Goal: Transaction & Acquisition: Book appointment/travel/reservation

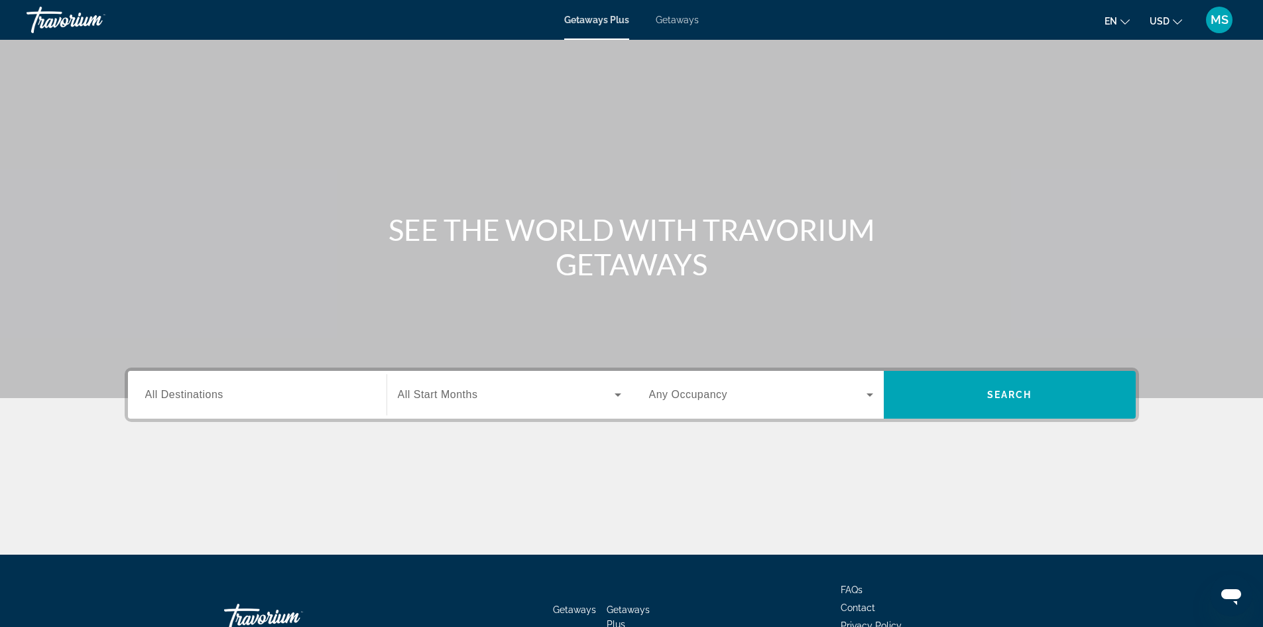
click at [278, 396] on input "Destination All Destinations" at bounding box center [257, 395] width 224 height 16
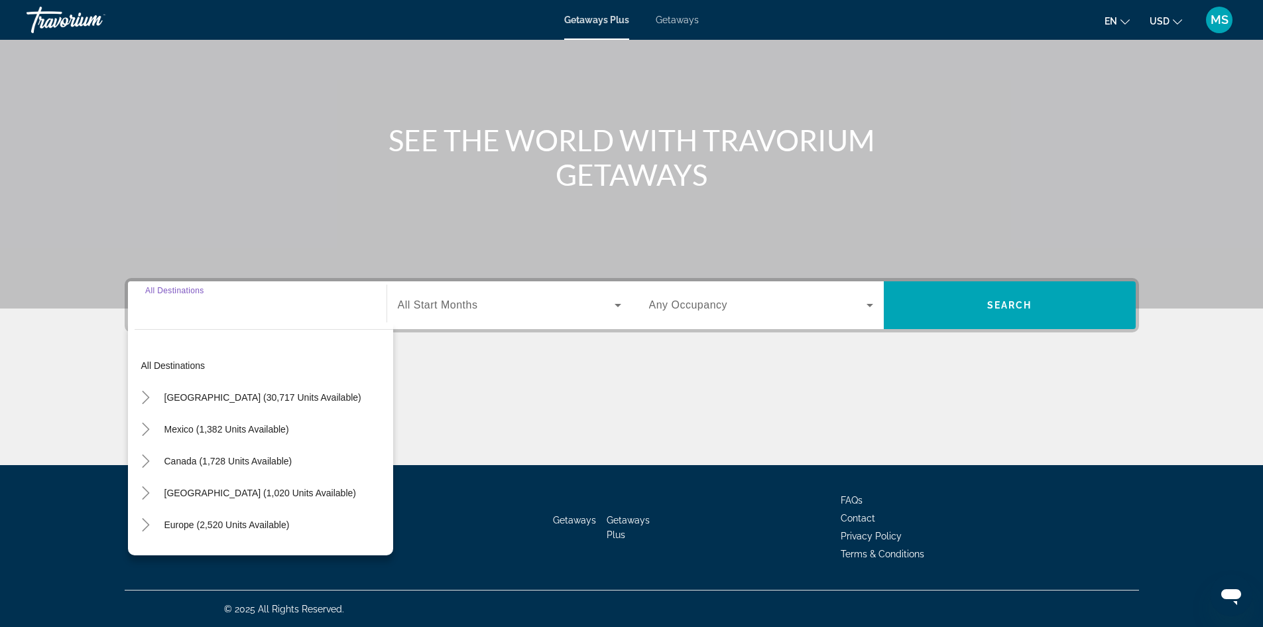
scroll to position [90, 0]
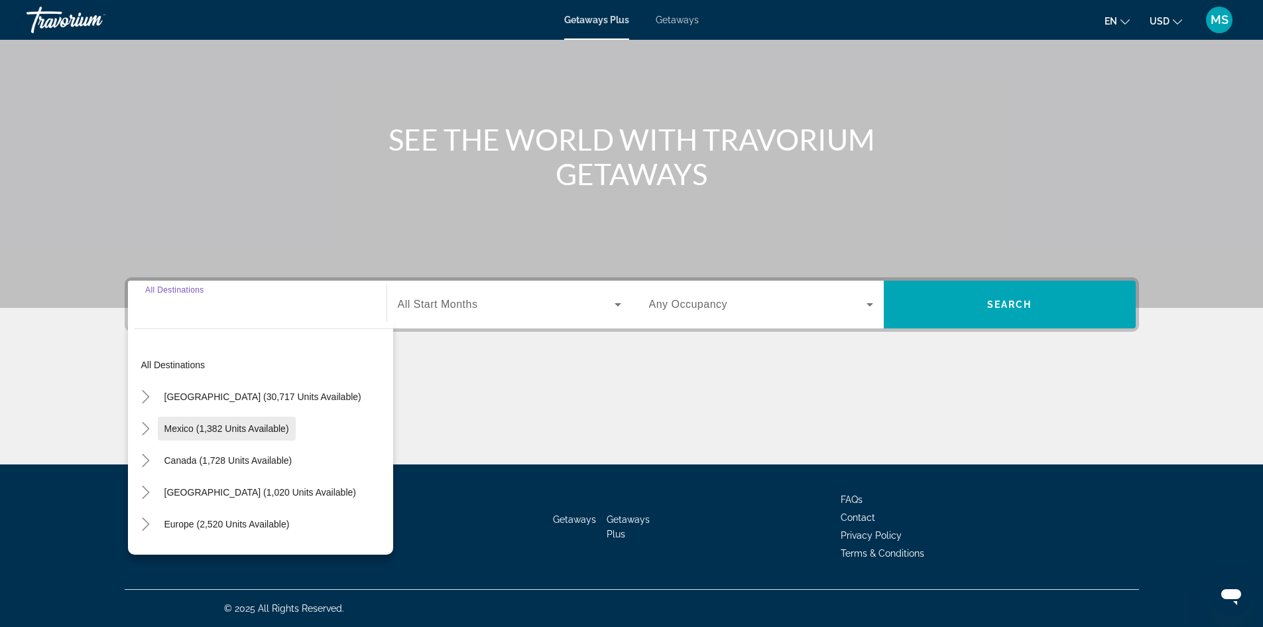
click at [284, 426] on span "Mexico (1,382 units available)" at bounding box center [226, 428] width 125 height 11
type input "**********"
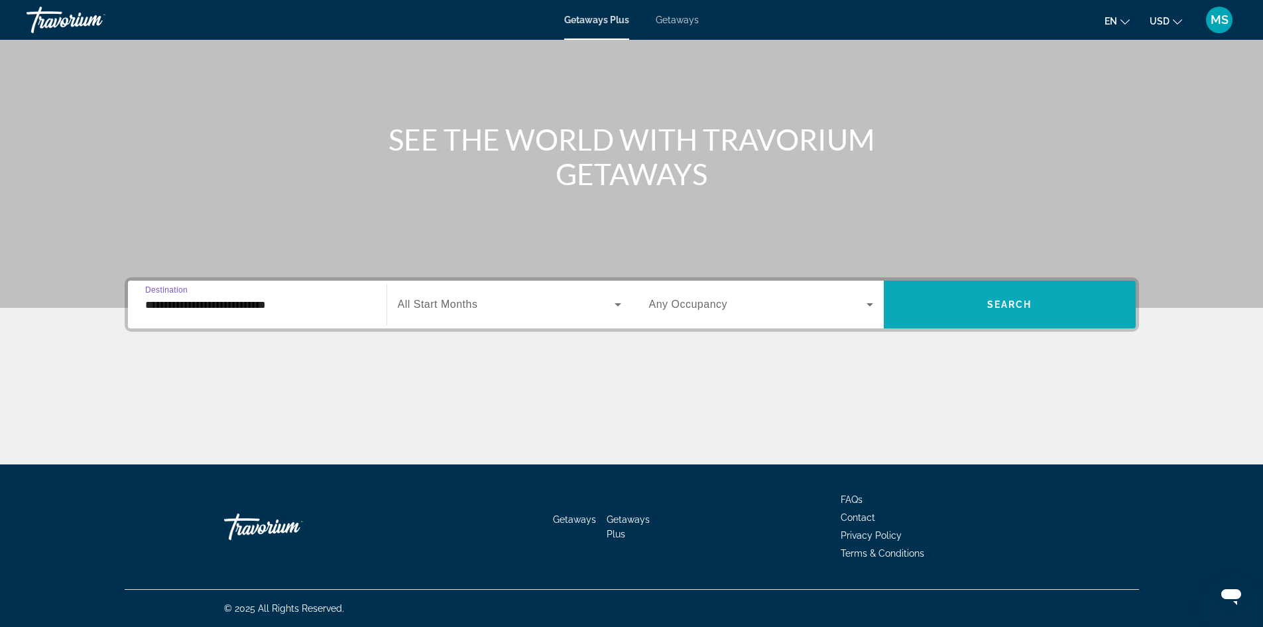
click at [1018, 306] on span "Search" at bounding box center [1009, 304] width 45 height 11
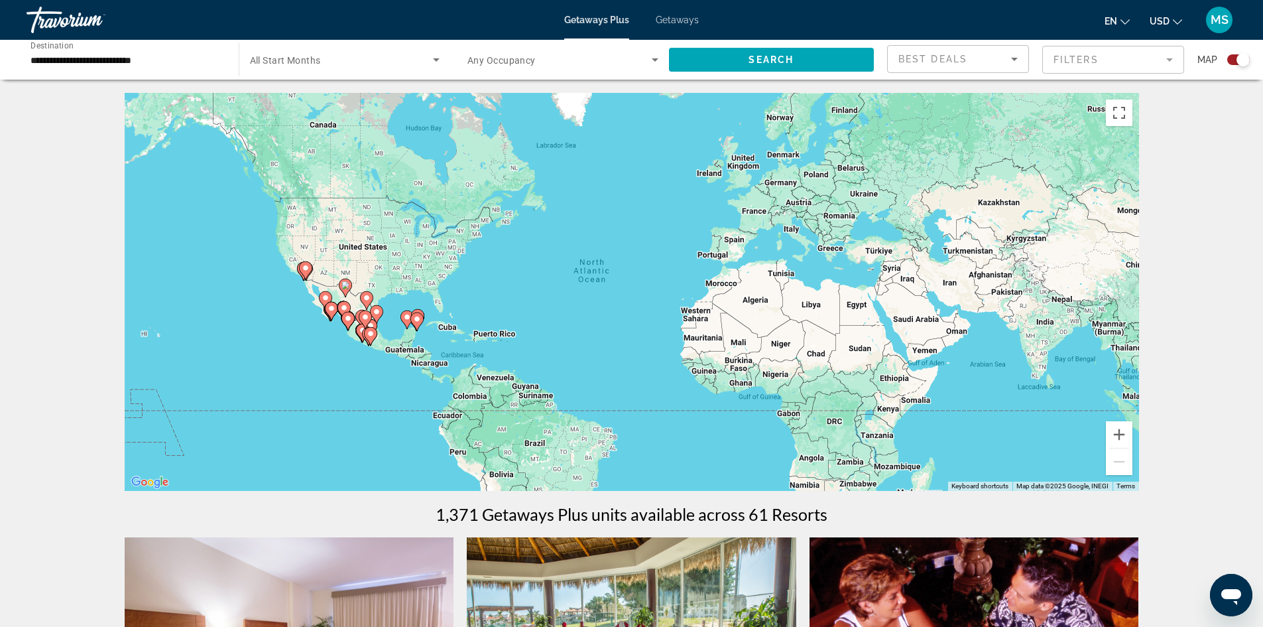
click at [369, 66] on span "Search widget" at bounding box center [342, 60] width 184 height 16
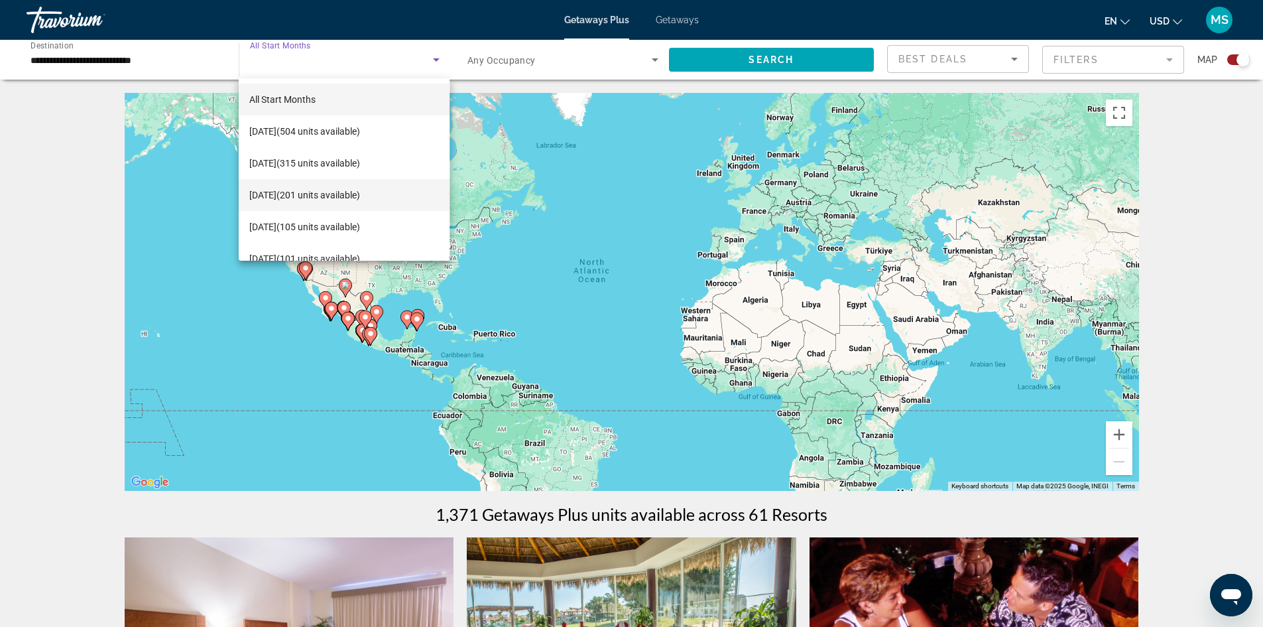
click at [393, 203] on mat-option "November 2025 (201 units available)" at bounding box center [344, 195] width 211 height 32
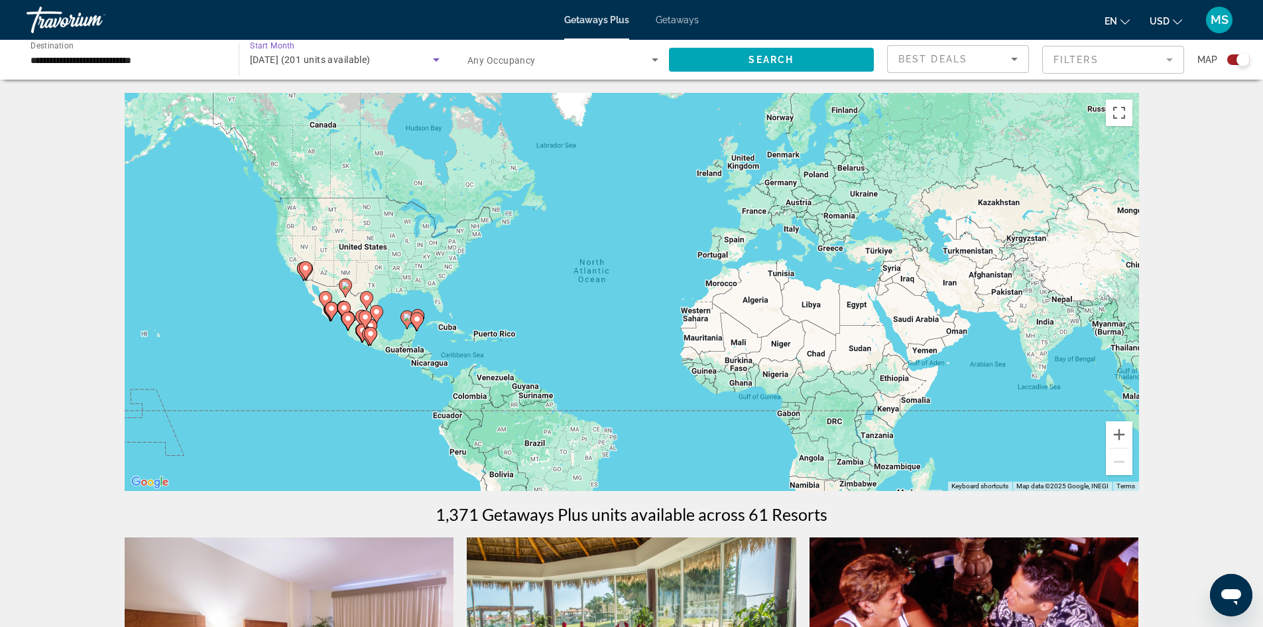
click at [624, 62] on span "Search widget" at bounding box center [559, 60] width 184 height 16
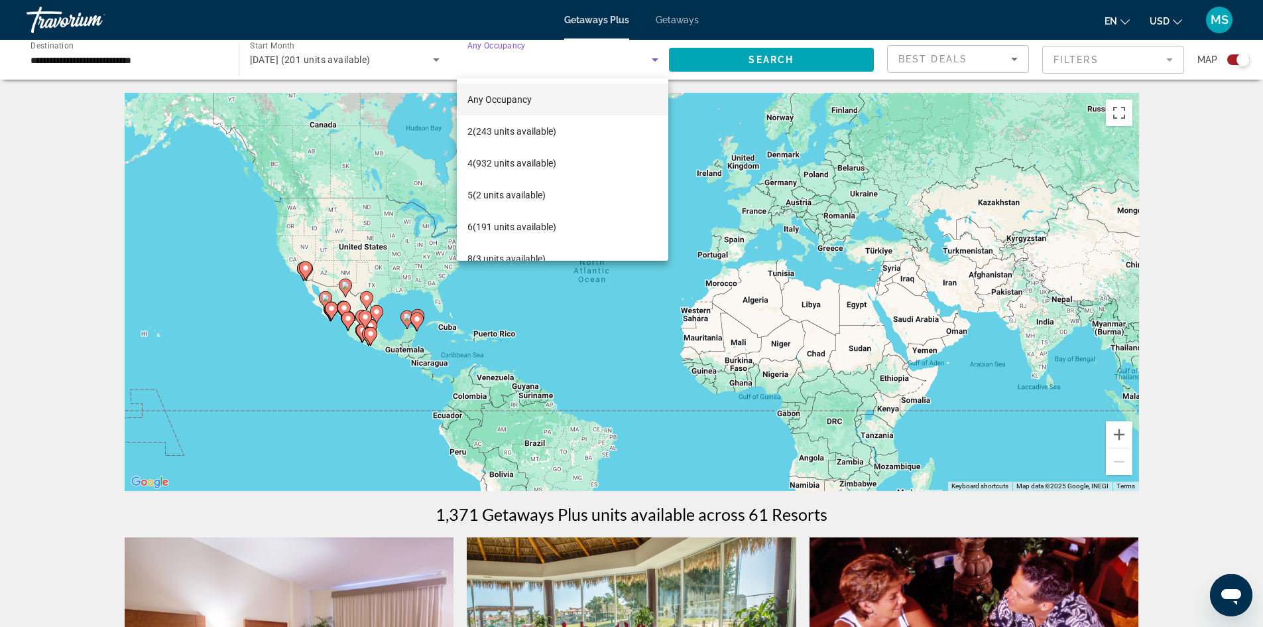
click at [833, 68] on div at bounding box center [631, 313] width 1263 height 627
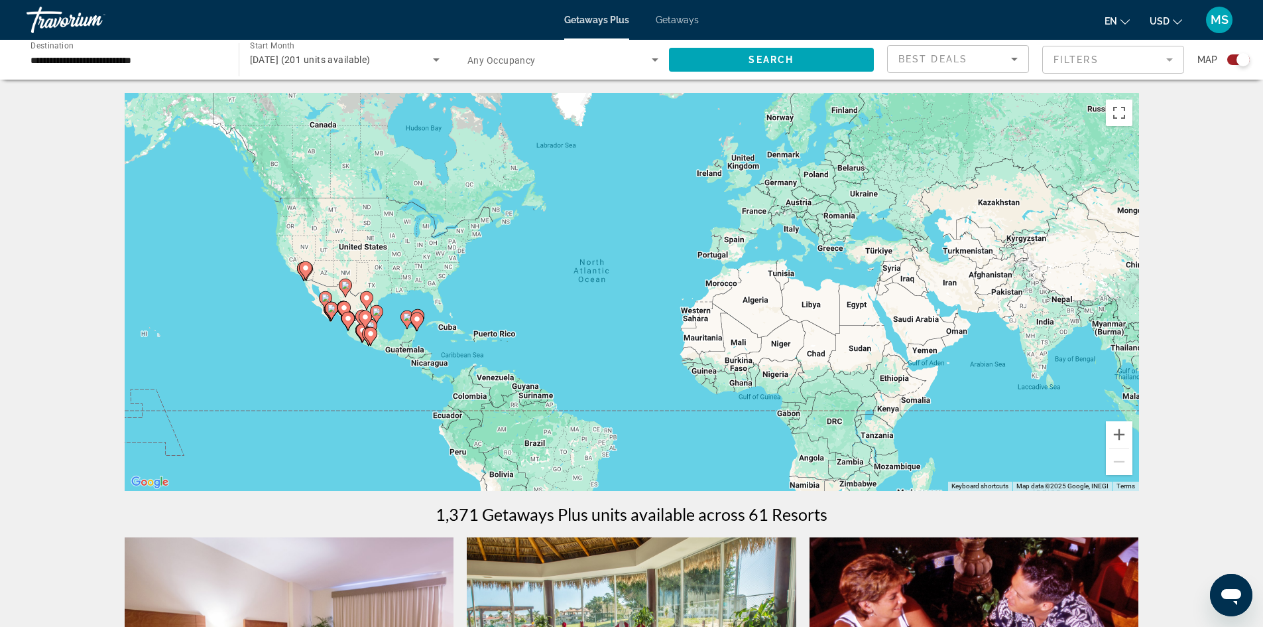
click at [833, 68] on span "Search widget" at bounding box center [772, 60] width 206 height 32
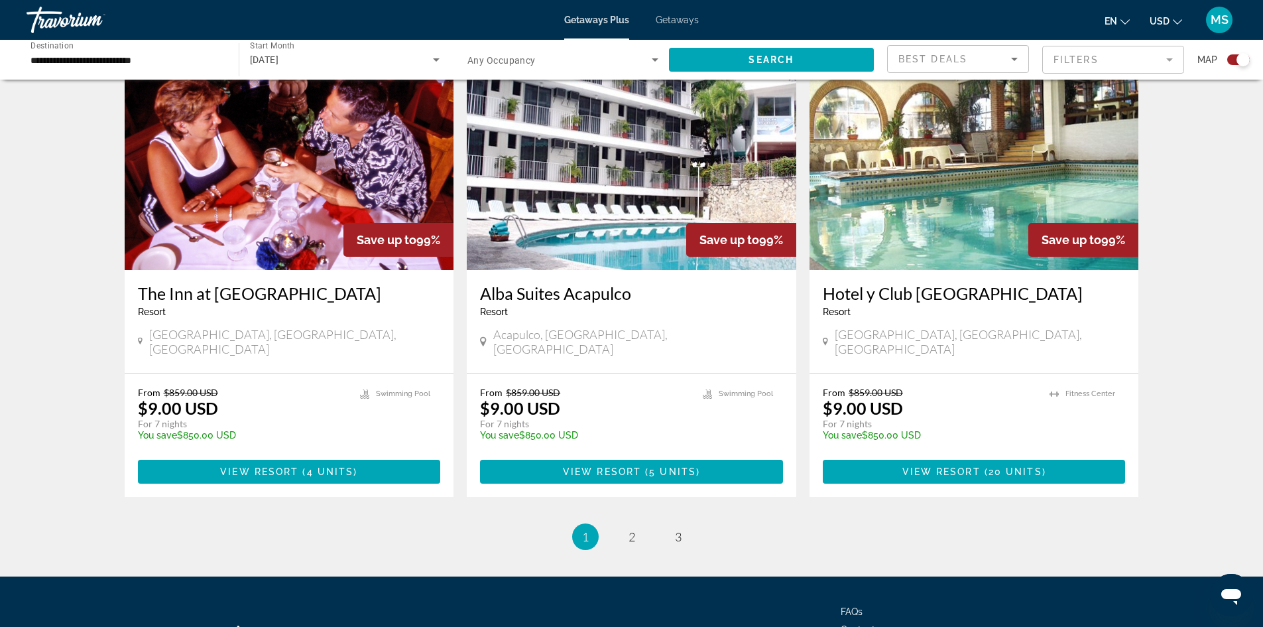
scroll to position [1949, 0]
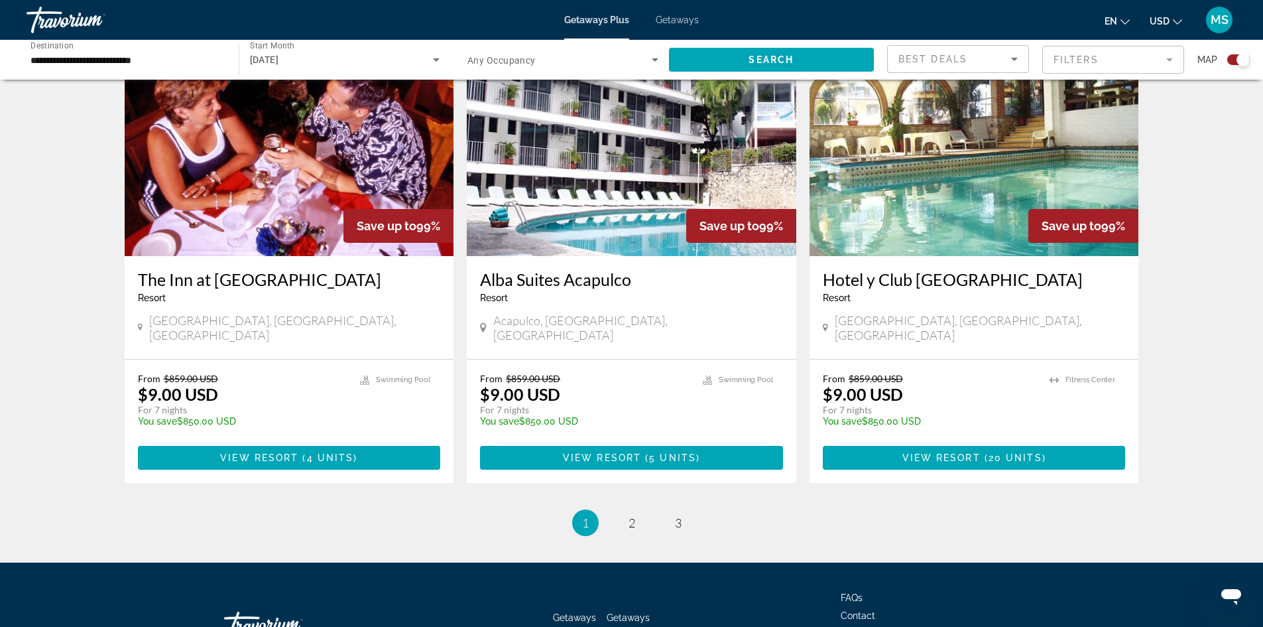
click at [628, 515] on span "2" at bounding box center [631, 522] width 7 height 15
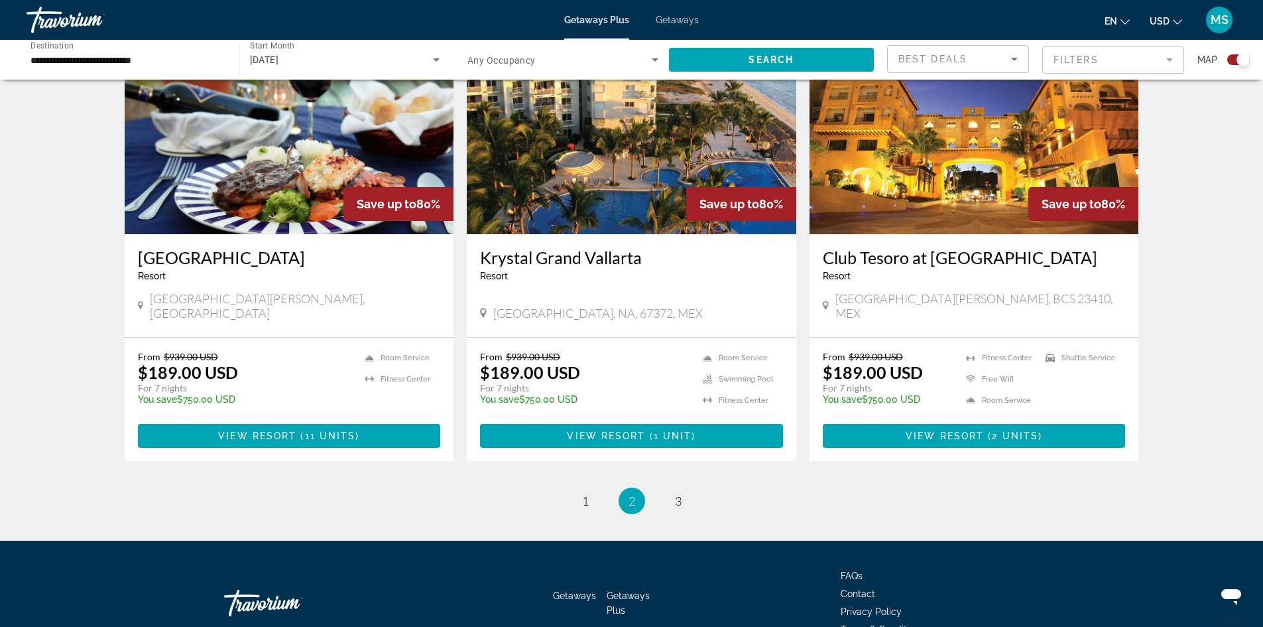
scroll to position [1949, 0]
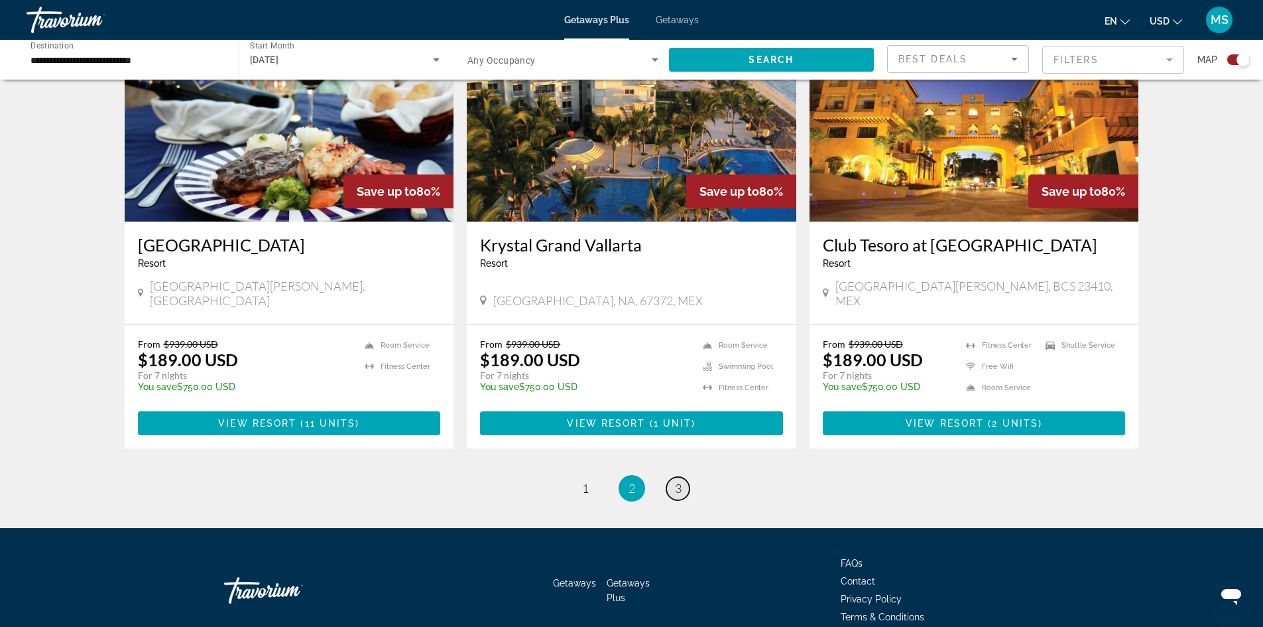
click at [680, 481] on span "3" at bounding box center [678, 488] width 7 height 15
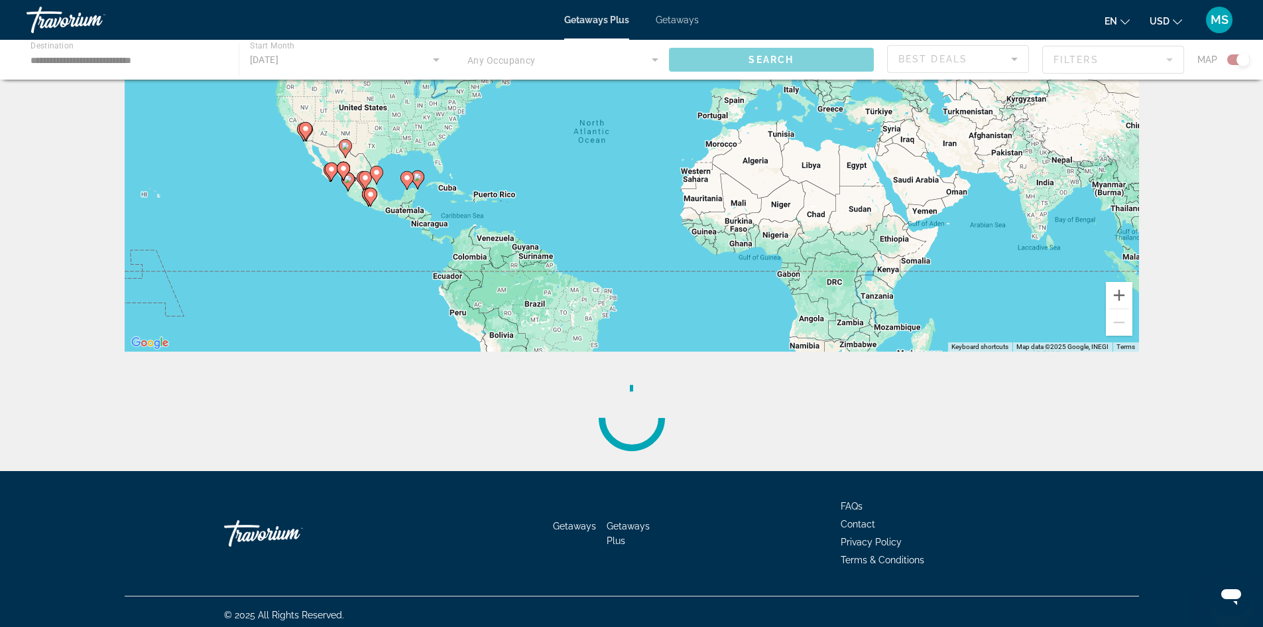
scroll to position [146, 0]
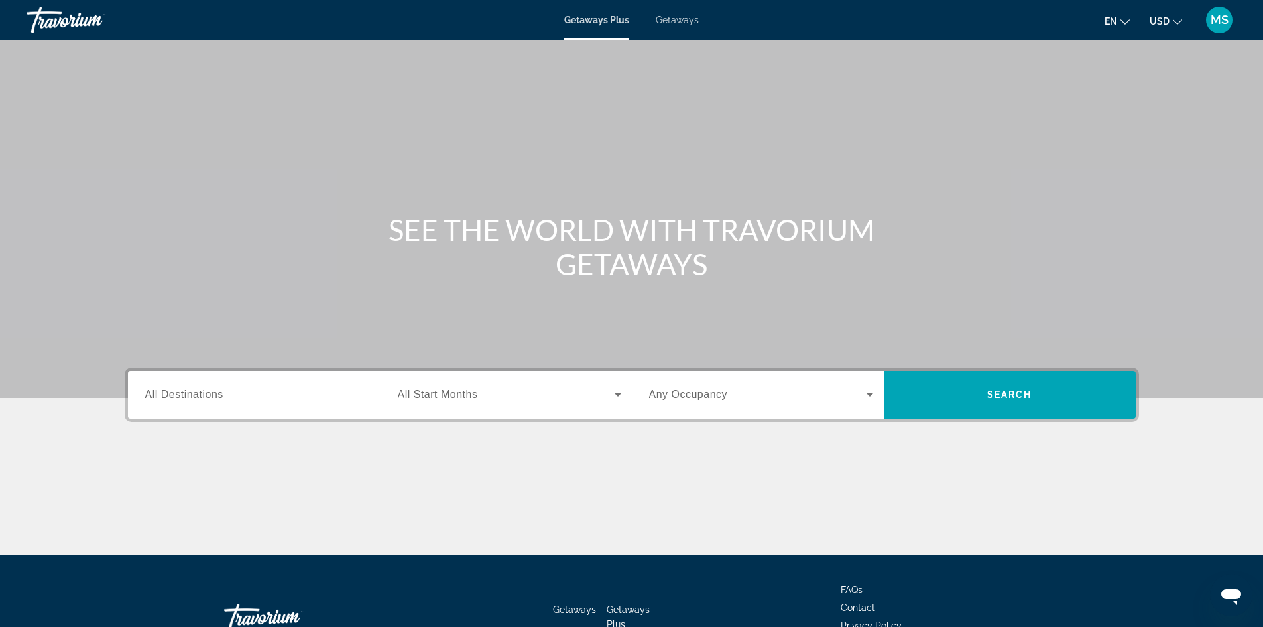
click at [190, 382] on div "Search widget" at bounding box center [257, 395] width 224 height 38
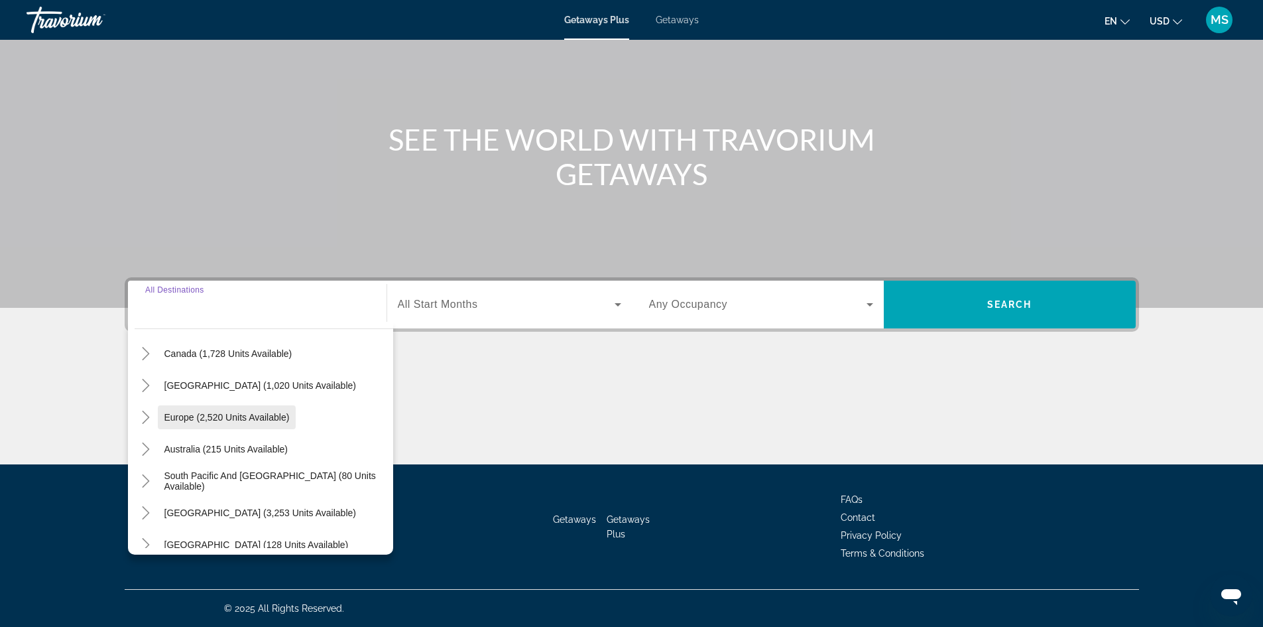
scroll to position [104, 0]
click at [284, 383] on span "[GEOGRAPHIC_DATA] (1,020 units available)" at bounding box center [260, 388] width 192 height 11
type input "**********"
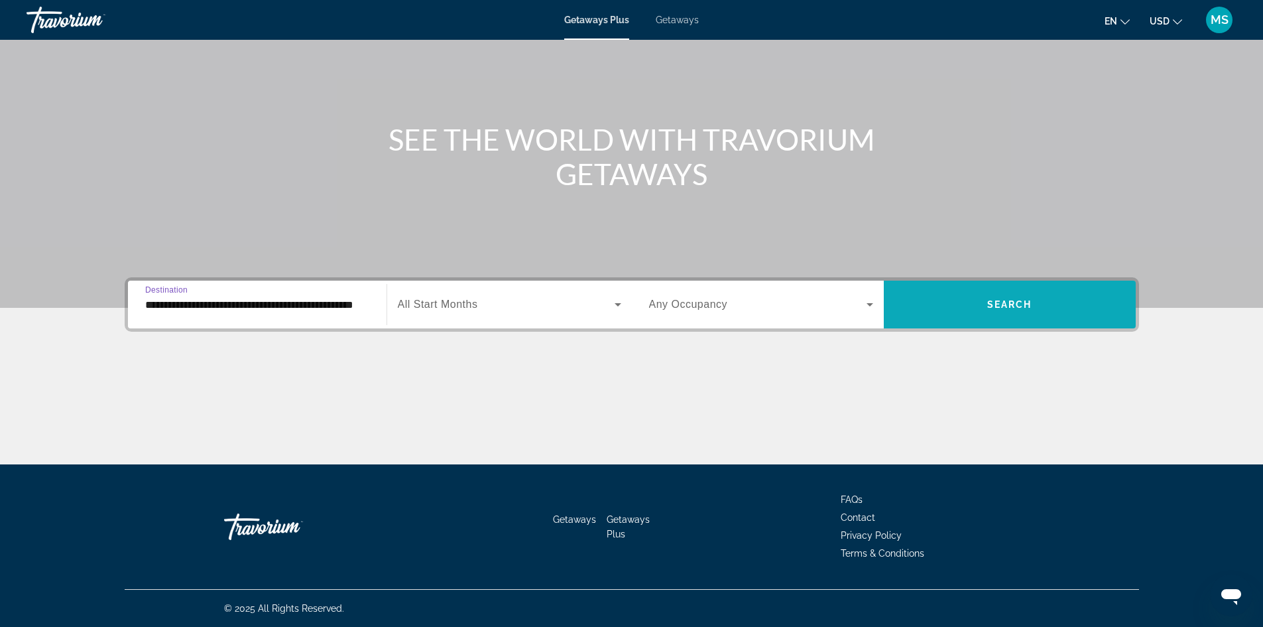
click at [924, 322] on span "Search widget" at bounding box center [1010, 304] width 252 height 48
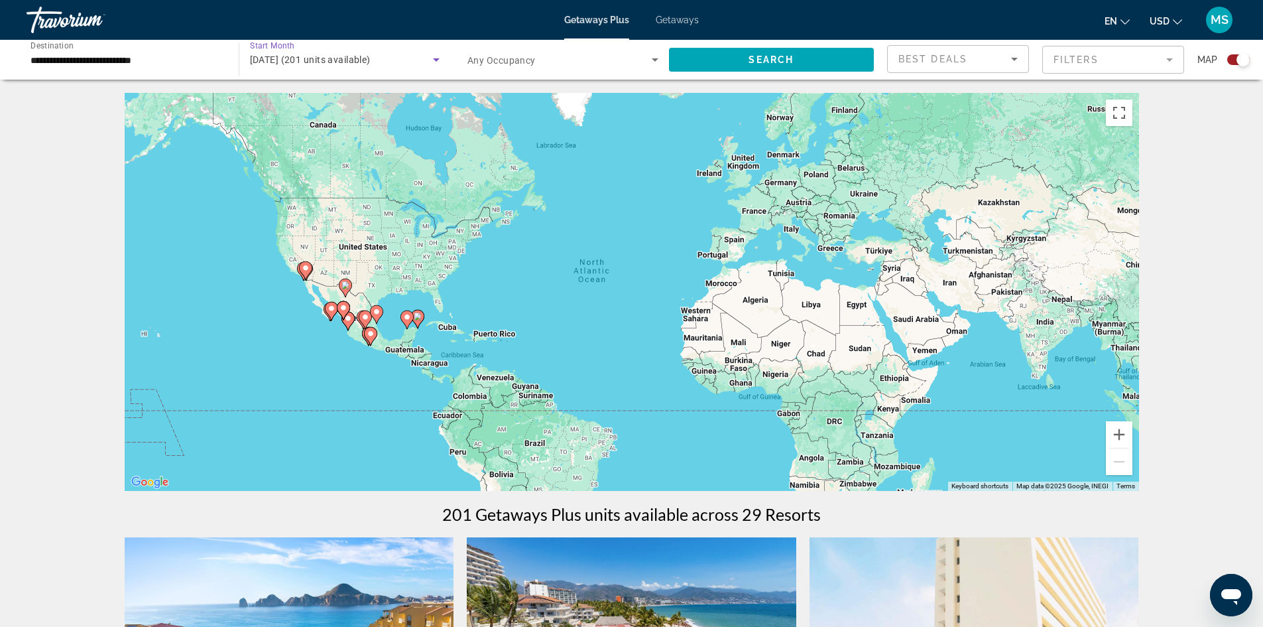
click at [326, 62] on span "[DATE] (201 units available)" at bounding box center [310, 59] width 121 height 11
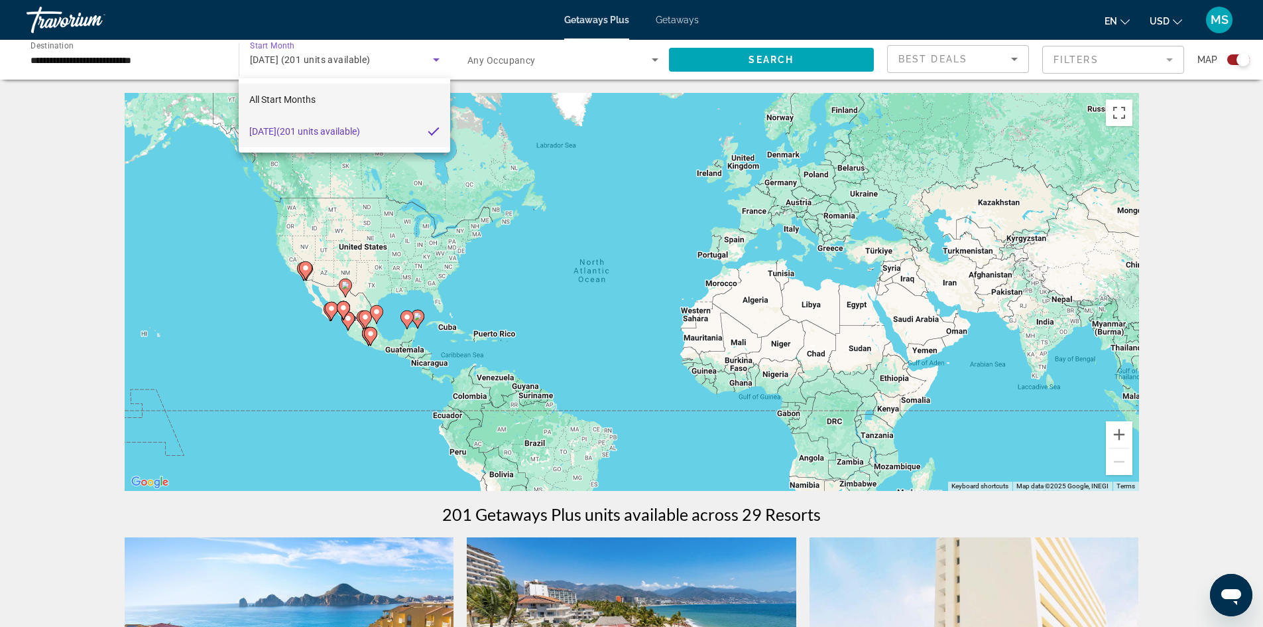
click at [347, 105] on mat-option "All Start Months" at bounding box center [344, 100] width 211 height 32
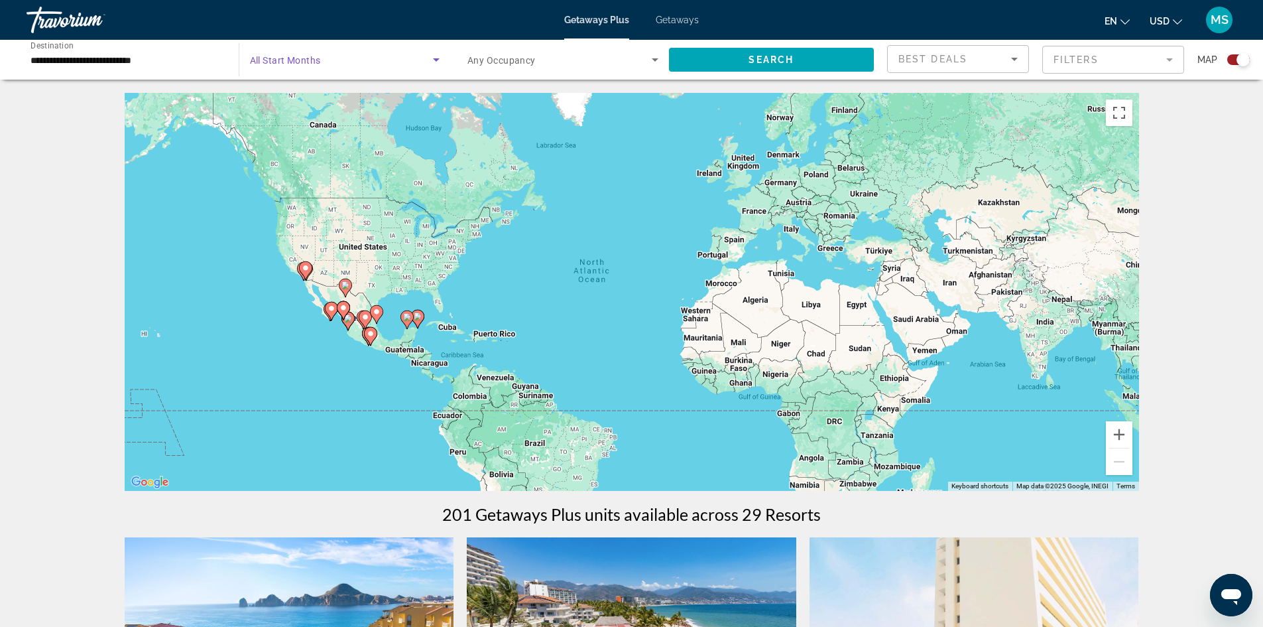
click at [361, 54] on span "Search widget" at bounding box center [342, 60] width 184 height 16
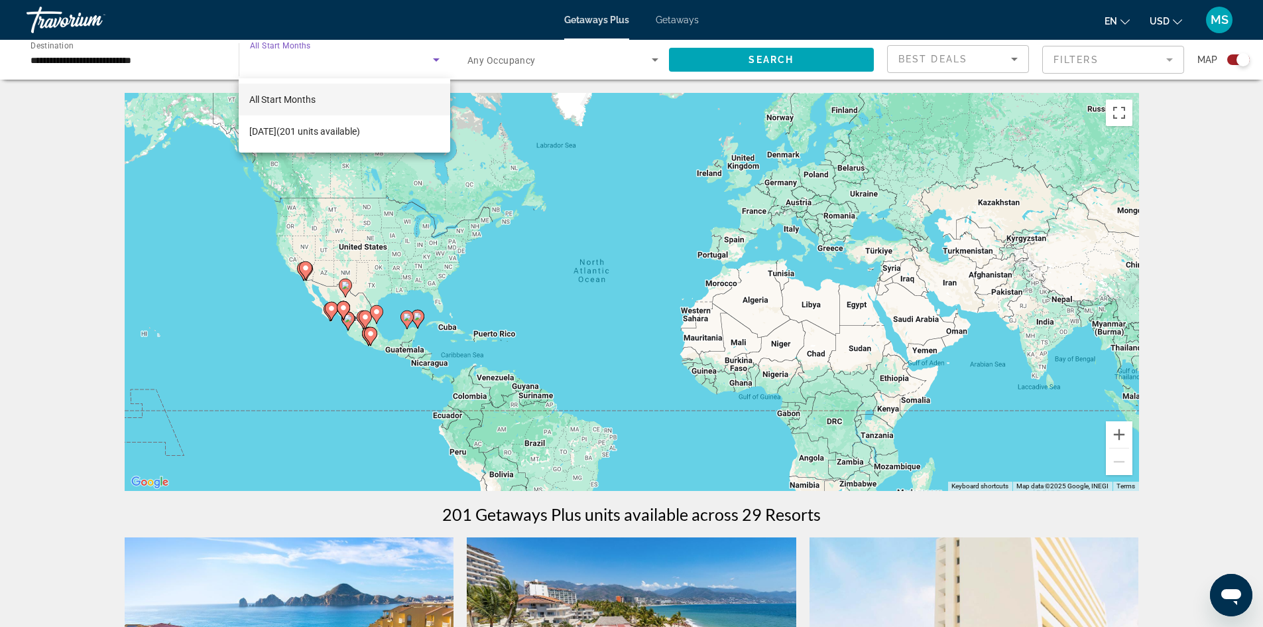
click at [371, 111] on mat-option "All Start Months" at bounding box center [344, 100] width 211 height 32
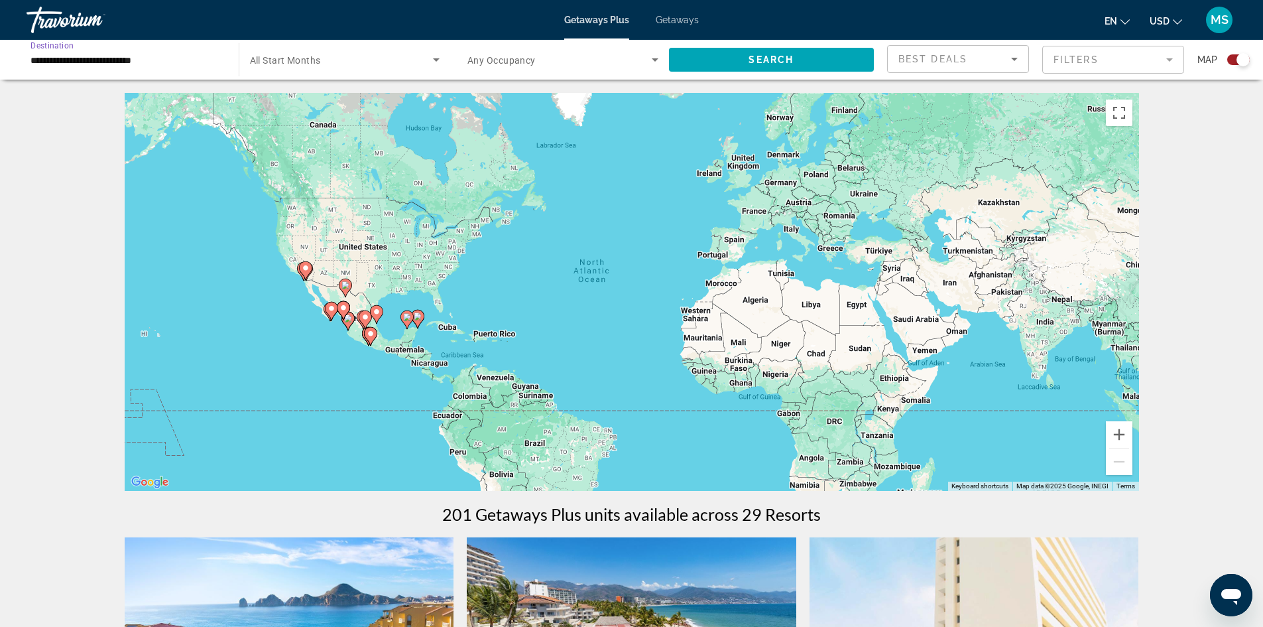
click at [47, 54] on input "**********" at bounding box center [125, 60] width 191 height 16
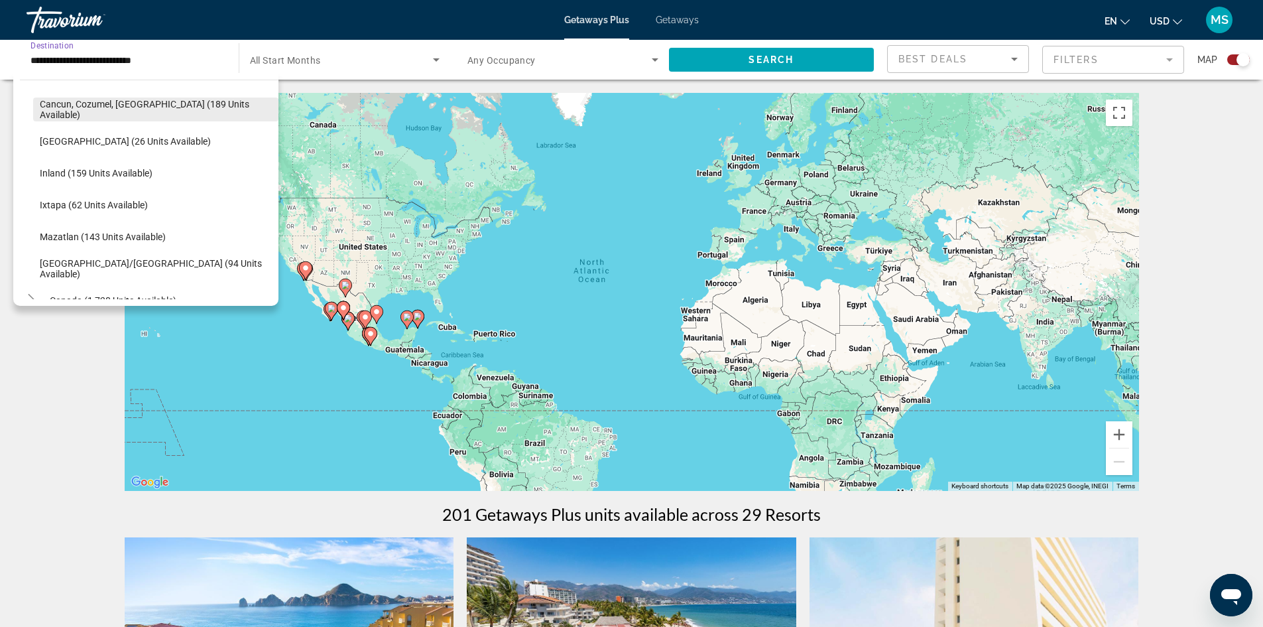
scroll to position [111, 0]
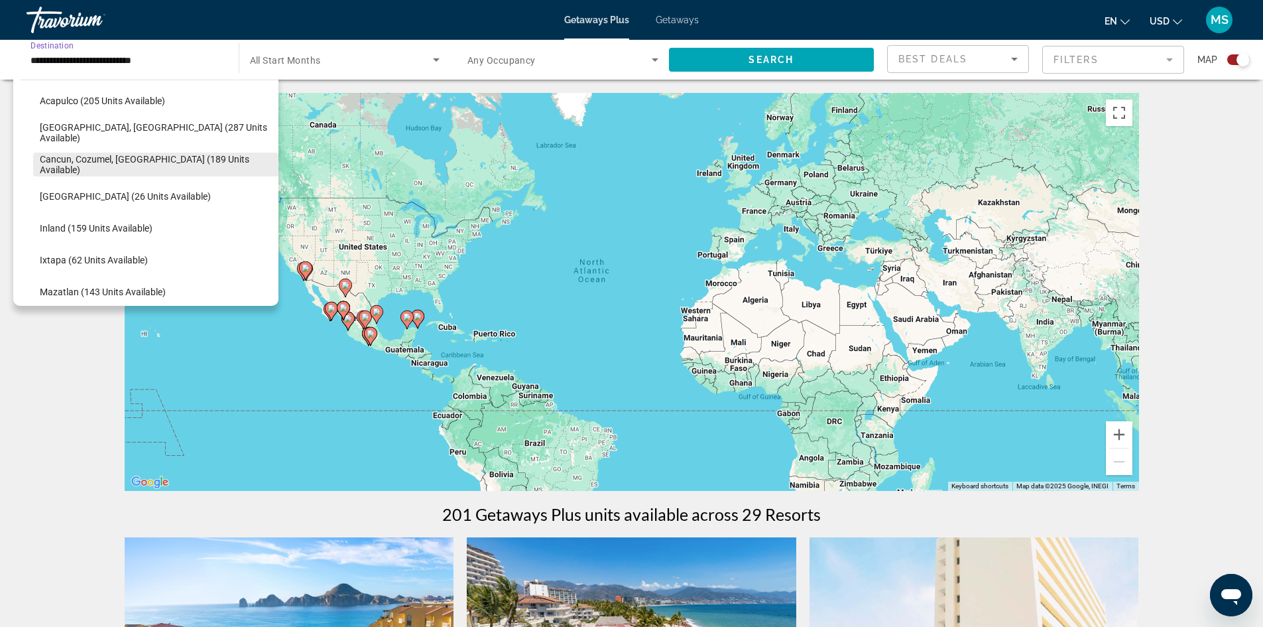
click at [137, 171] on span "Search widget" at bounding box center [155, 165] width 245 height 32
type input "**********"
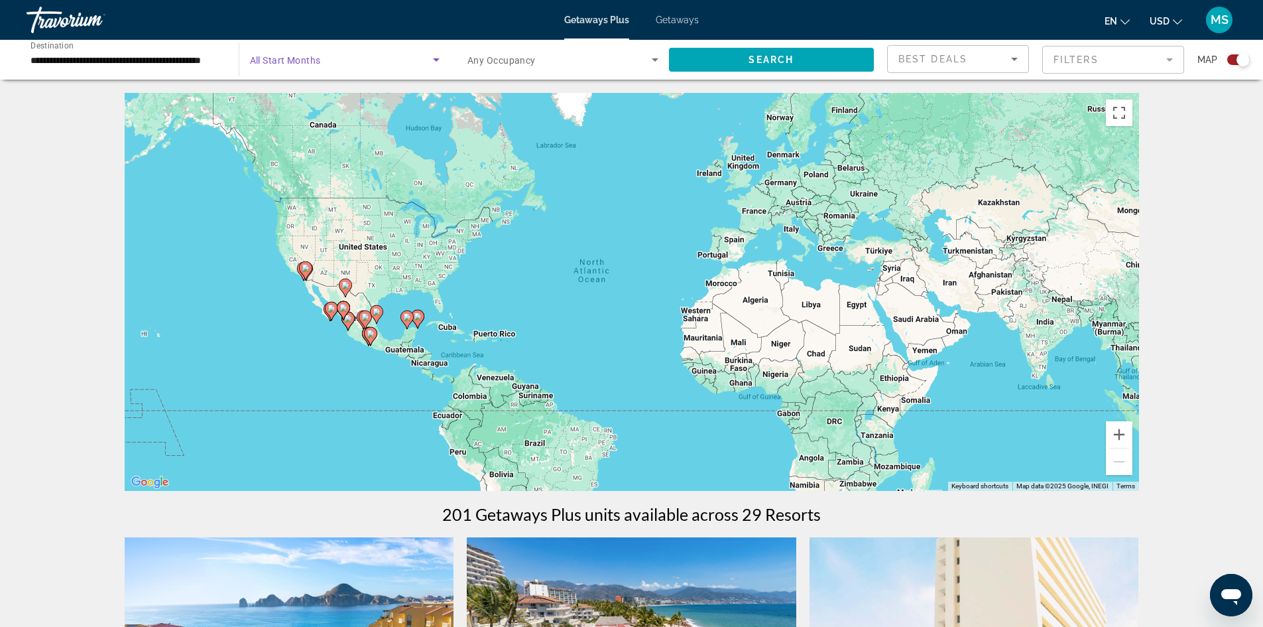
click at [278, 66] on span "Search widget" at bounding box center [342, 60] width 184 height 16
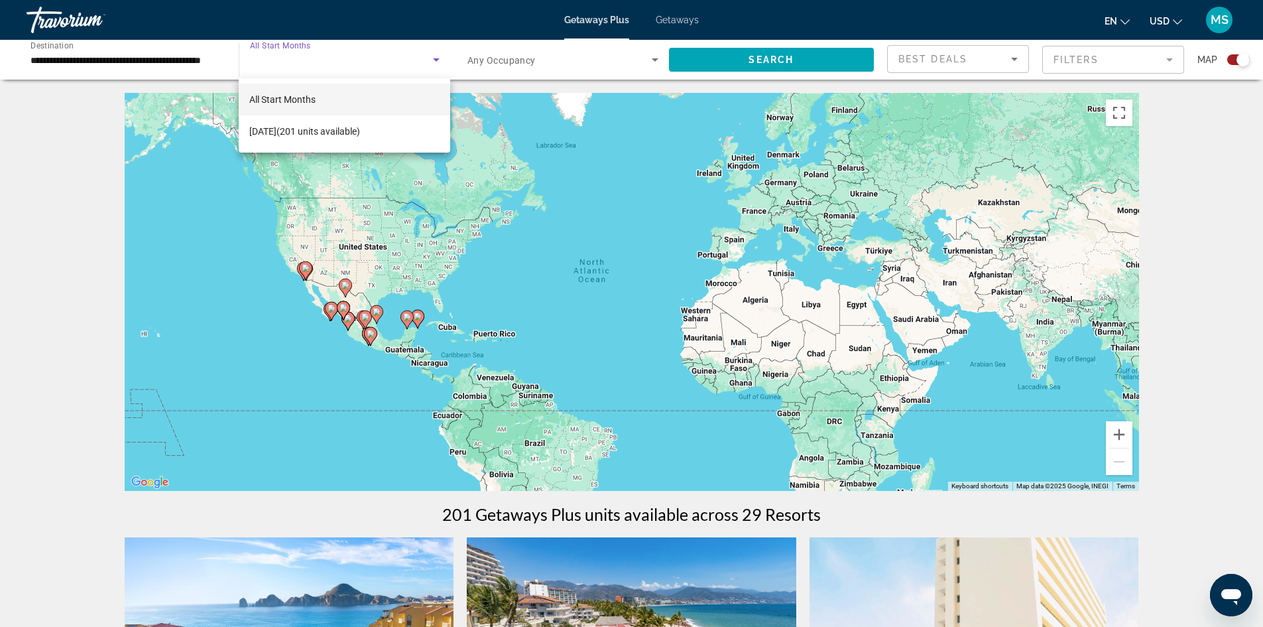
click at [322, 95] on mat-option "All Start Months" at bounding box center [344, 100] width 211 height 32
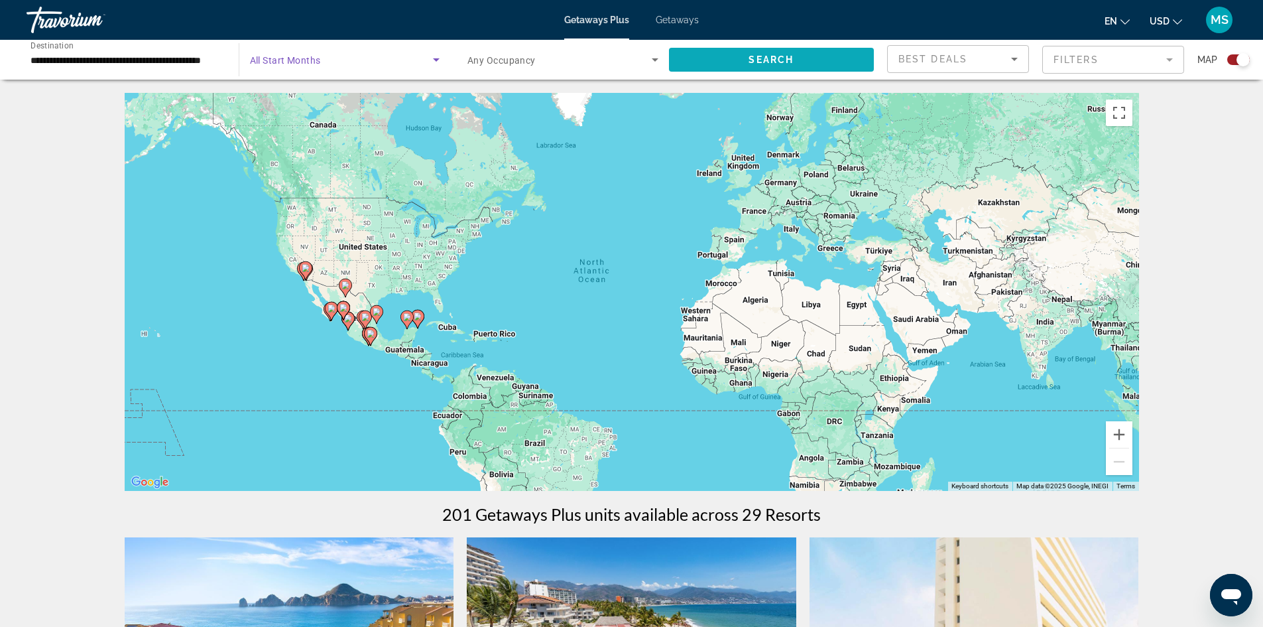
click at [751, 66] on span "Search widget" at bounding box center [772, 60] width 206 height 32
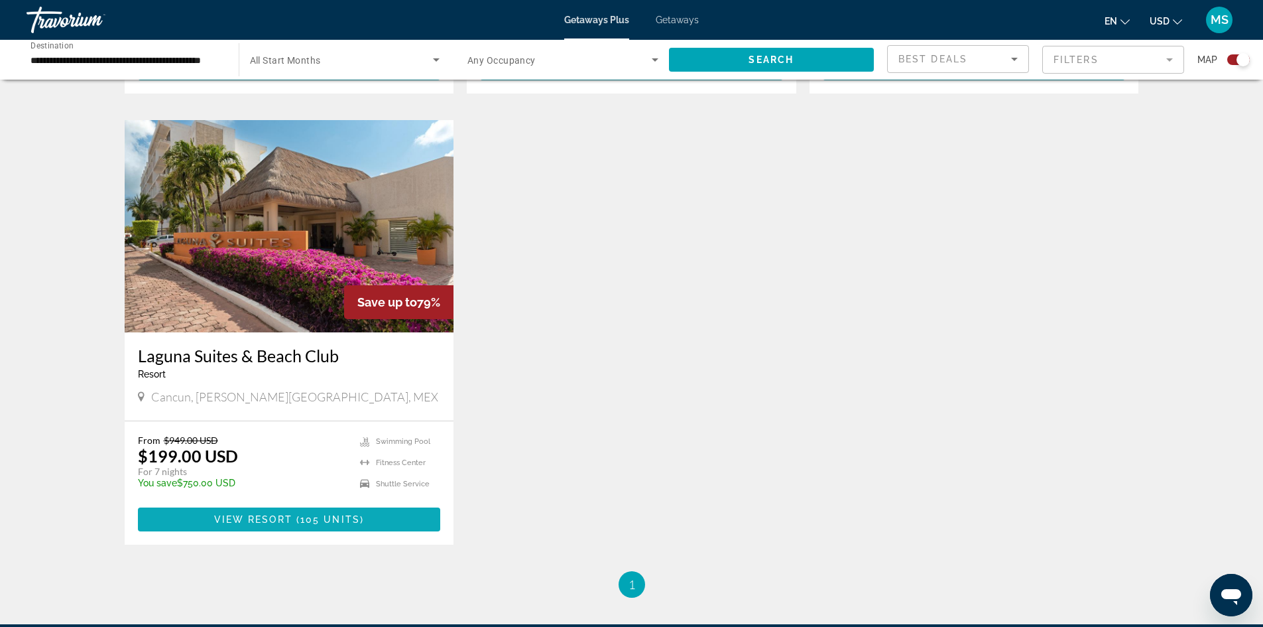
scroll to position [1407, 0]
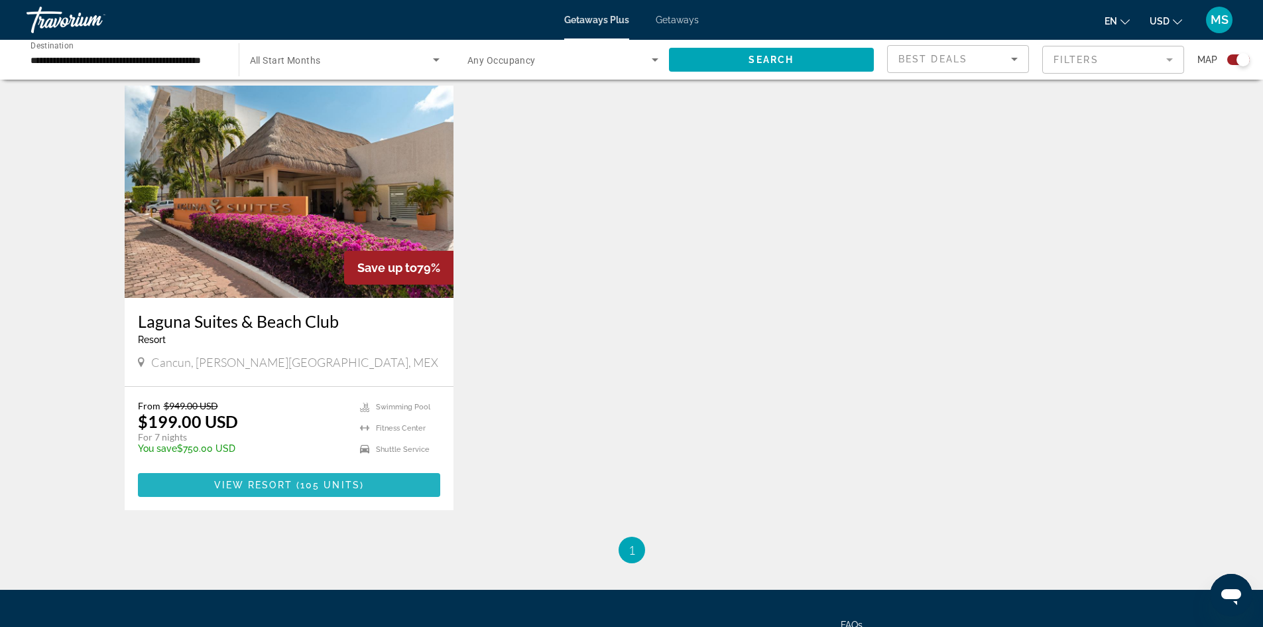
click at [292, 479] on span "View Resort" at bounding box center [253, 484] width 78 height 11
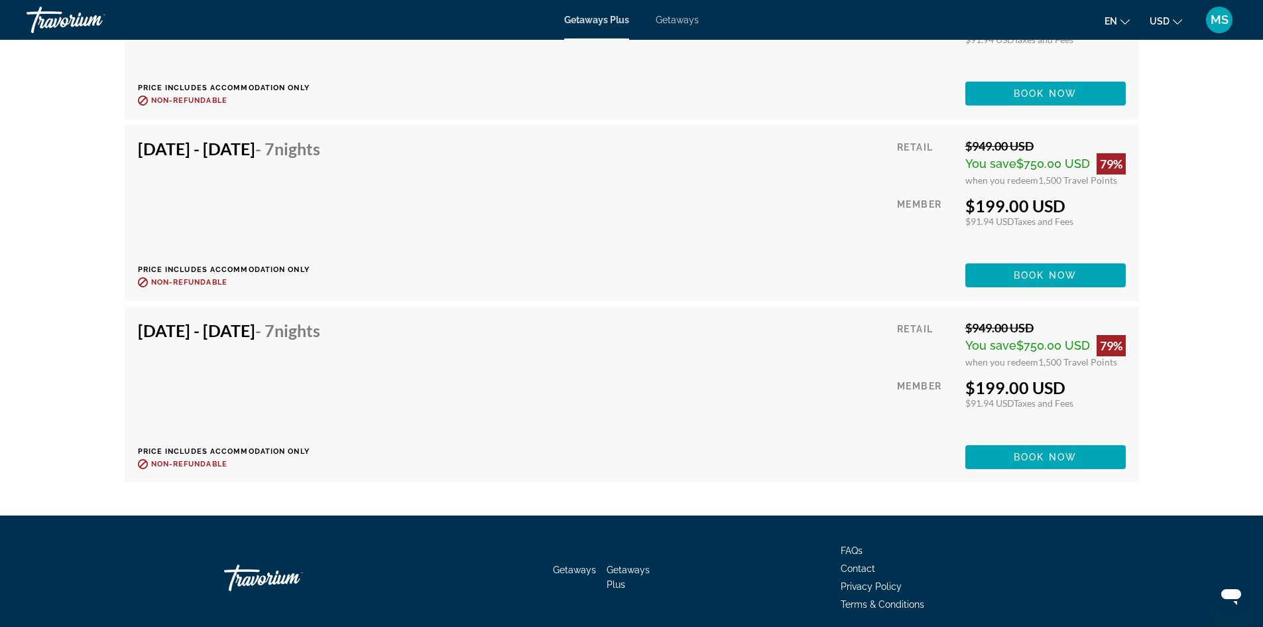
scroll to position [9828, 0]
